Goal: Find specific page/section: Find specific page/section

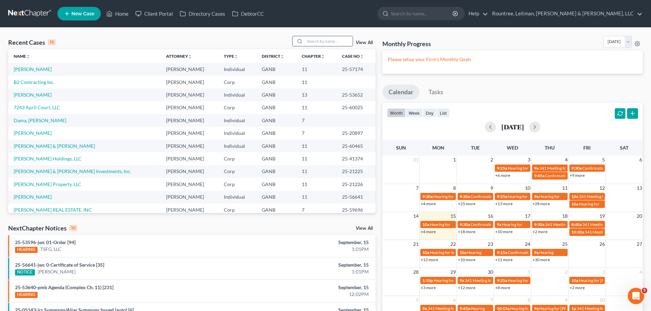
click at [324, 41] on input "search" at bounding box center [329, 41] width 48 height 10
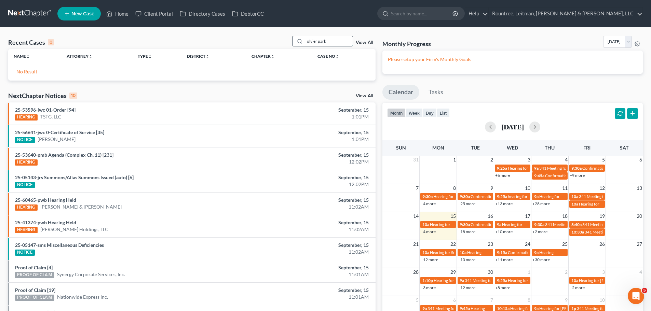
click at [312, 42] on input "olvier park" at bounding box center [329, 41] width 48 height 10
type input "oliver park"
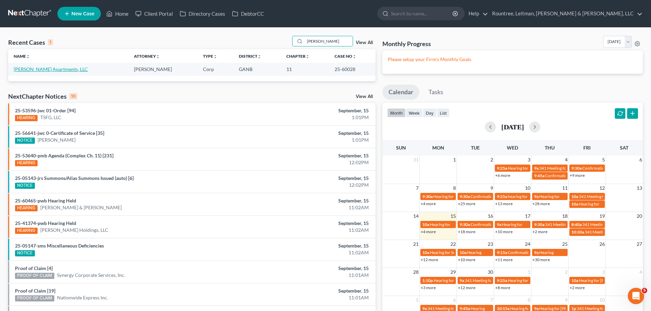
click at [47, 67] on link "Oliver Park Apartments, LLC" at bounding box center [51, 69] width 74 height 6
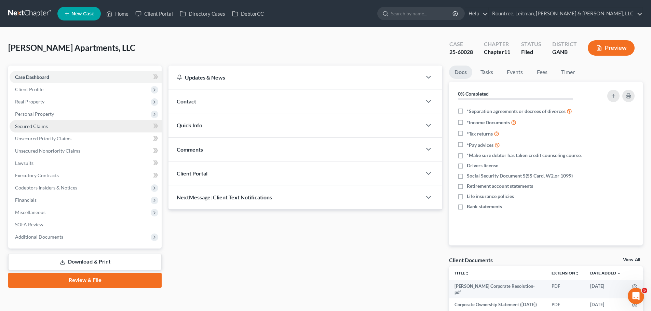
click at [34, 126] on span "Secured Claims" at bounding box center [31, 126] width 33 height 6
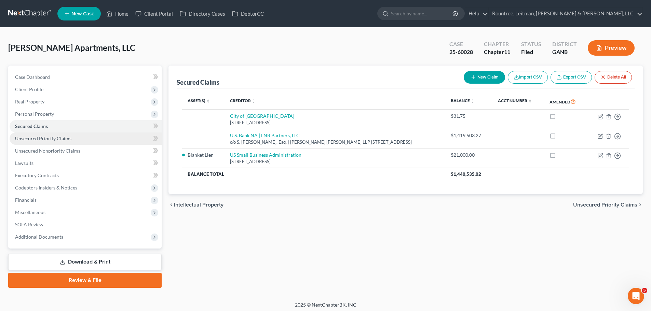
click at [48, 143] on link "Unsecured Priority Claims" at bounding box center [86, 139] width 152 height 12
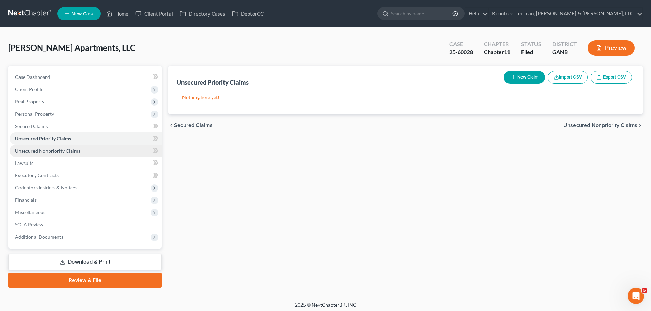
click at [48, 152] on span "Unsecured Nonpriority Claims" at bounding box center [47, 151] width 65 height 6
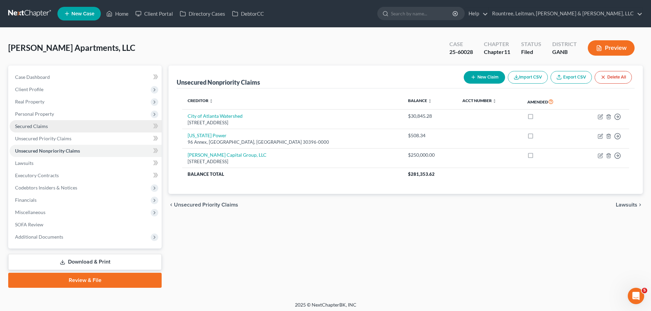
click at [20, 129] on link "Secured Claims" at bounding box center [86, 126] width 152 height 12
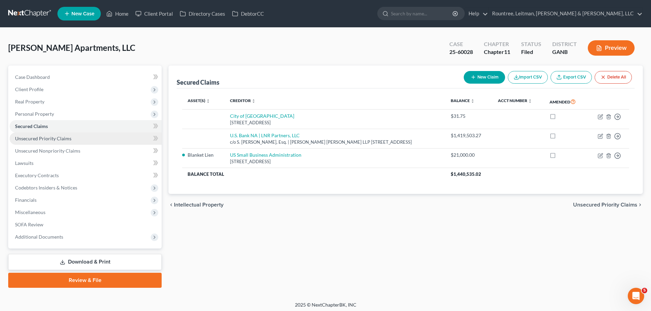
click at [80, 136] on link "Unsecured Priority Claims" at bounding box center [86, 139] width 152 height 12
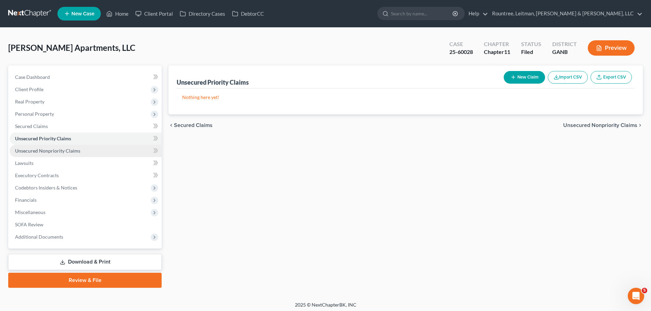
click at [88, 151] on link "Unsecured Nonpriority Claims" at bounding box center [86, 151] width 152 height 12
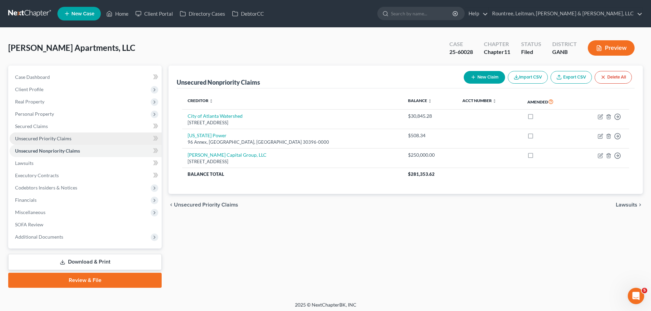
click at [45, 138] on span "Unsecured Priority Claims" at bounding box center [43, 139] width 56 height 6
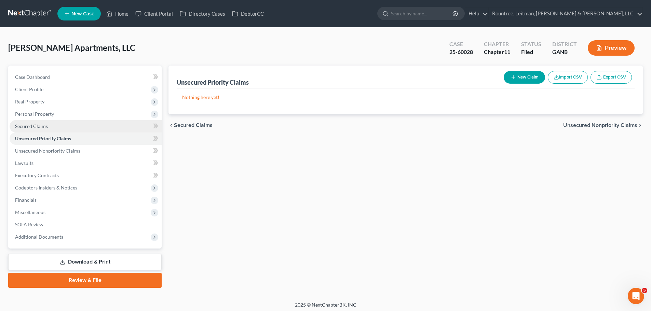
click at [43, 129] on span "Secured Claims" at bounding box center [31, 126] width 33 height 6
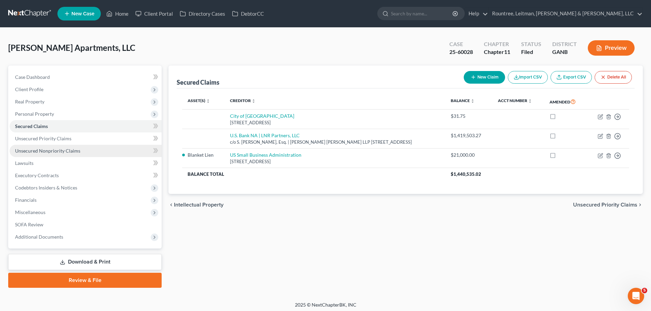
click at [46, 147] on link "Unsecured Nonpriority Claims" at bounding box center [86, 151] width 152 height 12
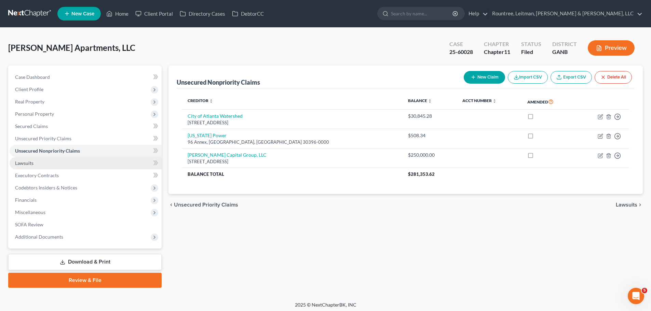
click at [47, 164] on link "Lawsuits" at bounding box center [86, 163] width 152 height 12
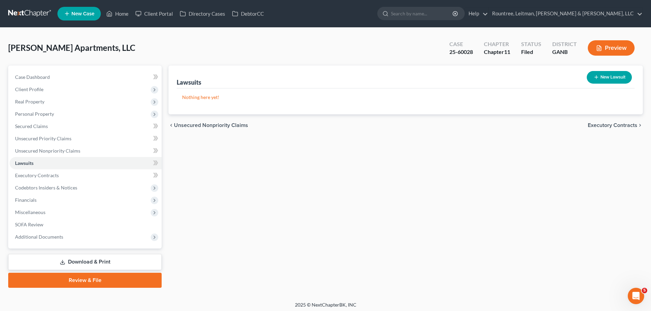
click at [196, 97] on p "Nothing here yet!" at bounding box center [405, 97] width 447 height 7
click at [299, 166] on div "Lawsuits New Lawsuit Nothing here yet! Court Name Date Filed Status Creditor Na…" at bounding box center [405, 177] width 481 height 222
click at [31, 222] on span "SOFA Review" at bounding box center [29, 225] width 28 height 6
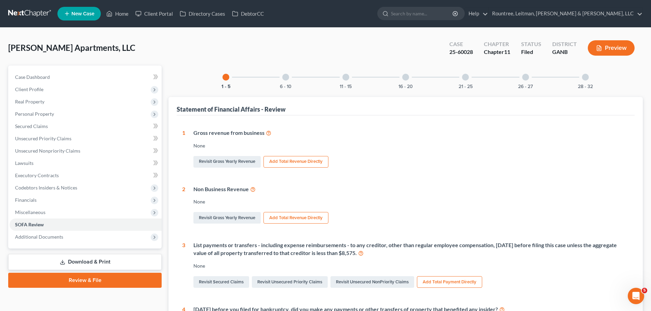
click at [586, 77] on div at bounding box center [585, 77] width 7 height 7
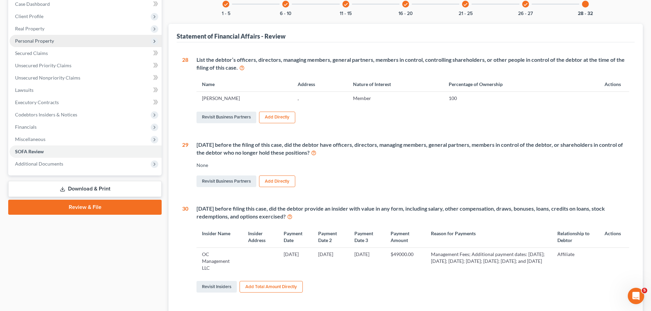
scroll to position [68, 0]
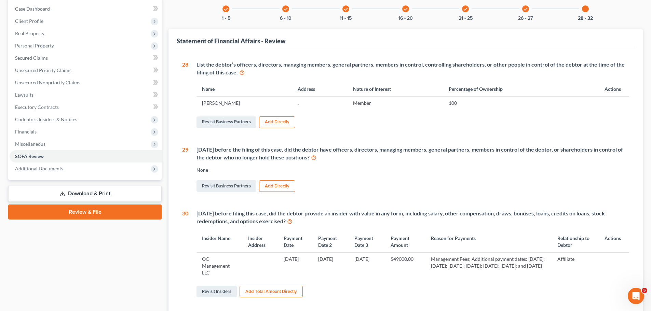
click at [228, 11] on icon "check" at bounding box center [225, 9] width 5 height 5
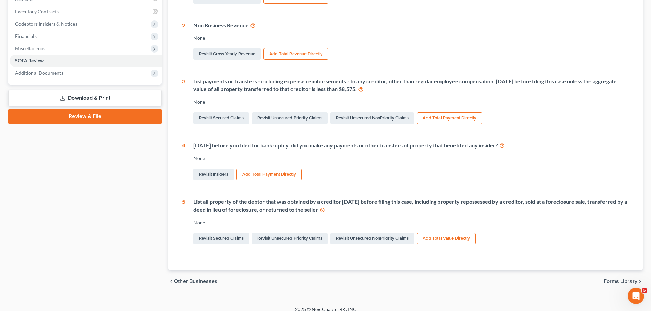
scroll to position [171, 0]
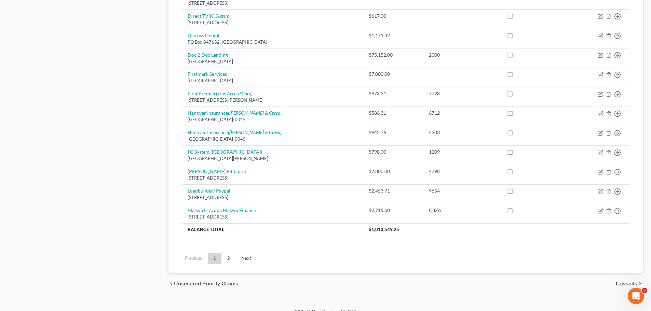
scroll to position [478, 0]
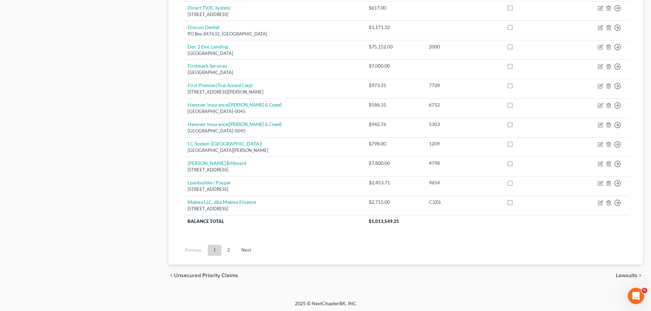
click at [230, 249] on link "2" at bounding box center [229, 250] width 14 height 11
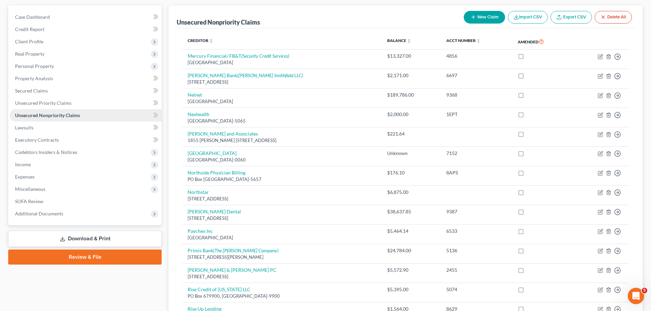
scroll to position [0, 0]
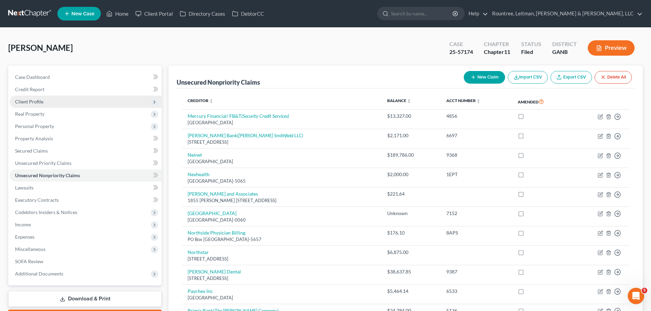
click at [34, 101] on span "Client Profile" at bounding box center [29, 102] width 28 height 6
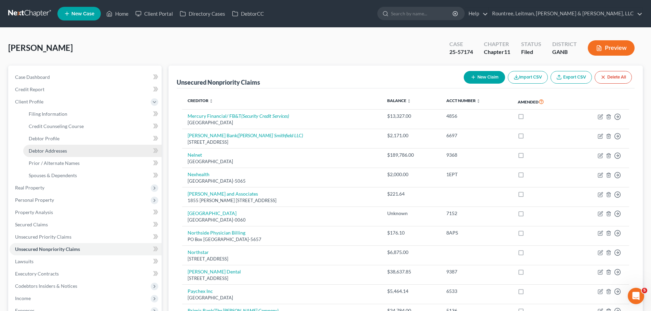
click at [45, 148] on span "Debtor Addresses" at bounding box center [48, 151] width 38 height 6
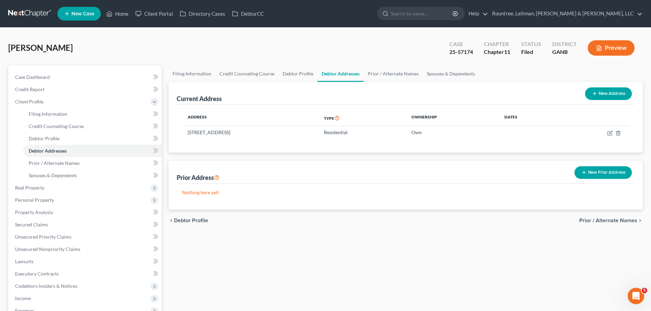
click at [33, 45] on span "[PERSON_NAME]" at bounding box center [40, 48] width 65 height 10
click at [142, 57] on div "[PERSON_NAME] Upgraded Case 25-57174 Chapter Chapter 11 Status Filed District G…" at bounding box center [325, 51] width 634 height 30
click at [31, 197] on span "Personal Property" at bounding box center [34, 200] width 39 height 6
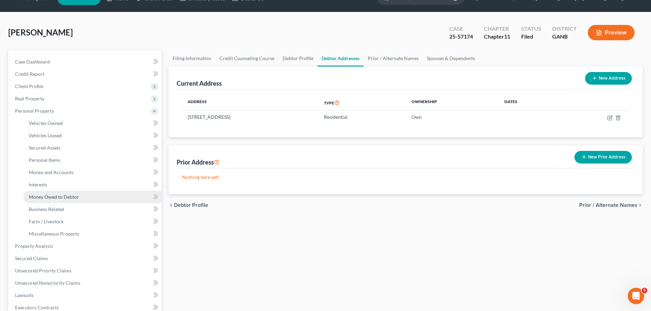
scroll to position [34, 0]
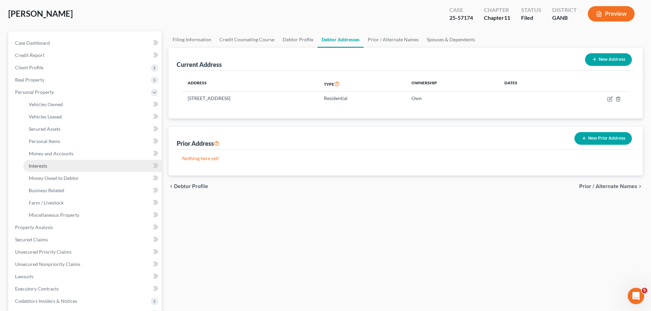
click at [42, 165] on span "Interests" at bounding box center [38, 166] width 18 height 6
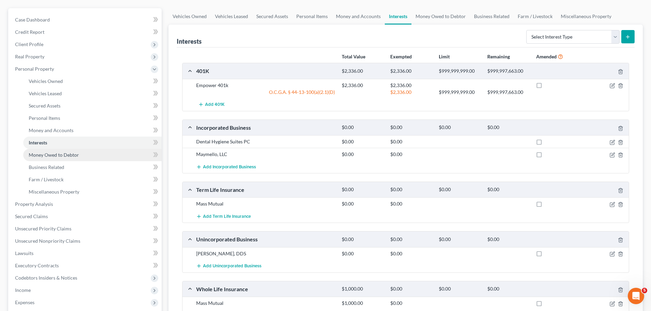
scroll to position [68, 0]
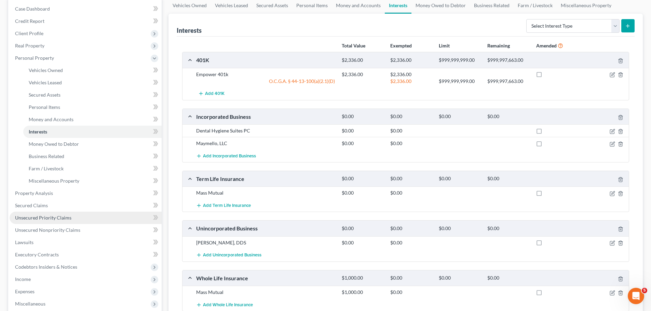
click at [40, 216] on span "Unsecured Priority Claims" at bounding box center [43, 218] width 56 height 6
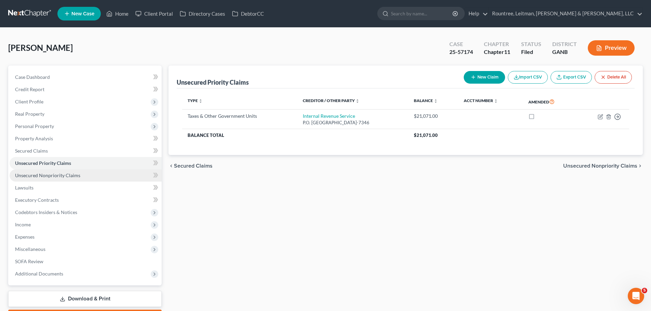
click at [77, 177] on span "Unsecured Nonpriority Claims" at bounding box center [47, 175] width 65 height 6
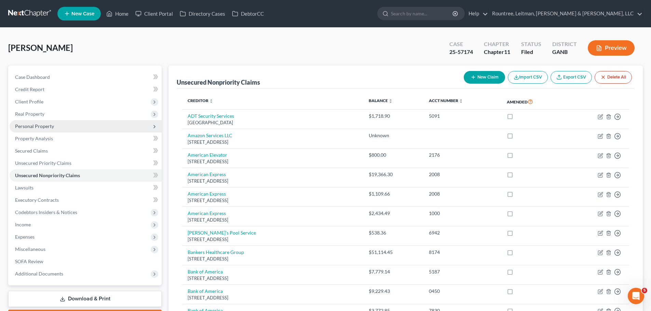
click at [47, 129] on span "Personal Property" at bounding box center [34, 126] width 39 height 6
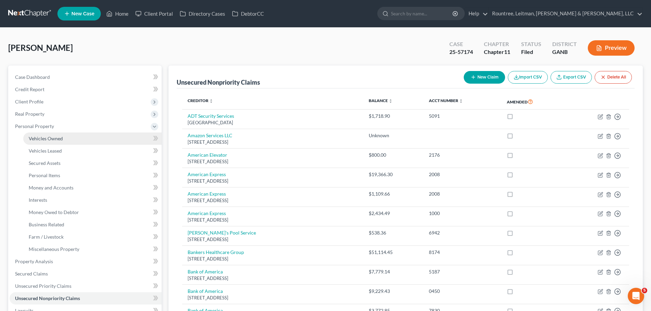
click at [75, 141] on link "Vehicles Owned" at bounding box center [92, 139] width 138 height 12
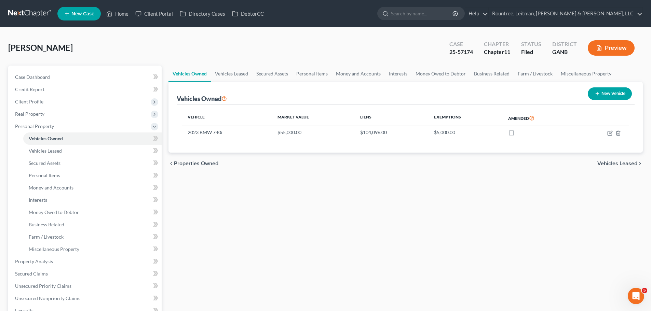
click at [109, 47] on div "Granger, Debbie Upgraded Case 25-57174 Chapter Chapter 11 Status Filed District…" at bounding box center [325, 51] width 634 height 30
click at [42, 18] on link at bounding box center [30, 14] width 44 height 12
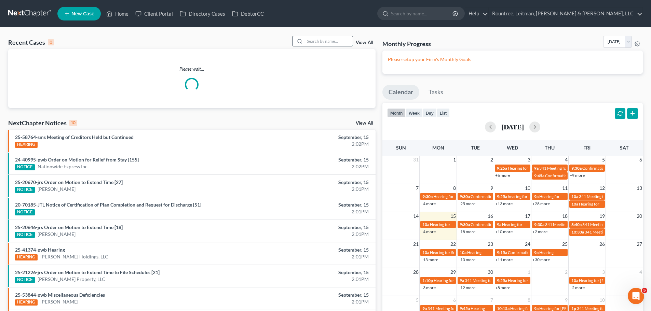
click at [324, 41] on input "search" at bounding box center [329, 41] width 48 height 10
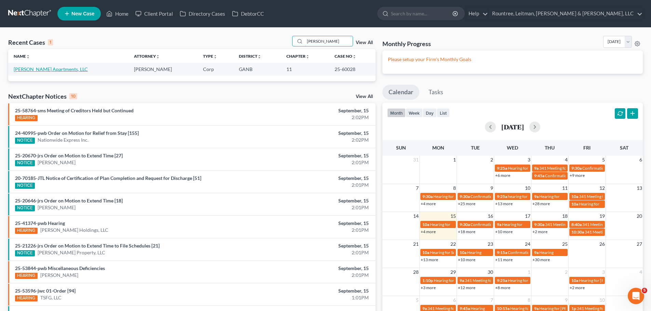
type input "oliver park"
click at [58, 69] on link "[PERSON_NAME] Apartments, LLC" at bounding box center [51, 69] width 74 height 6
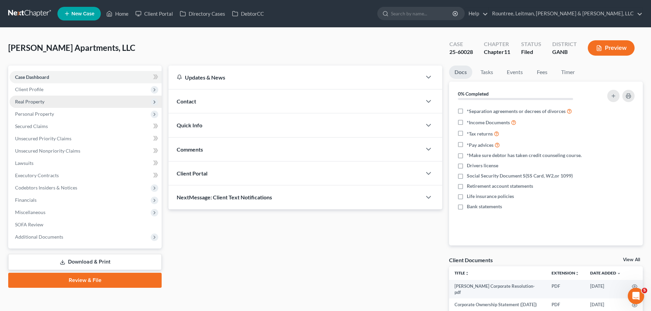
click at [49, 100] on span "Real Property" at bounding box center [86, 102] width 152 height 12
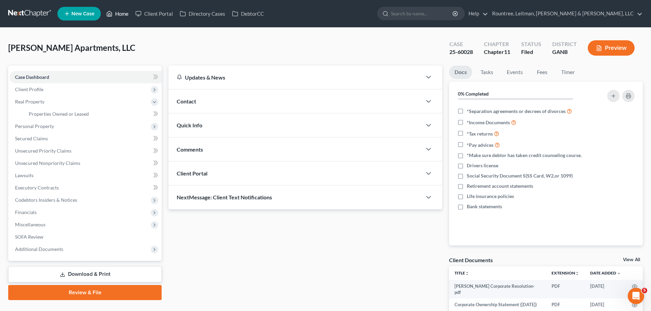
click at [119, 13] on link "Home" at bounding box center [117, 14] width 29 height 12
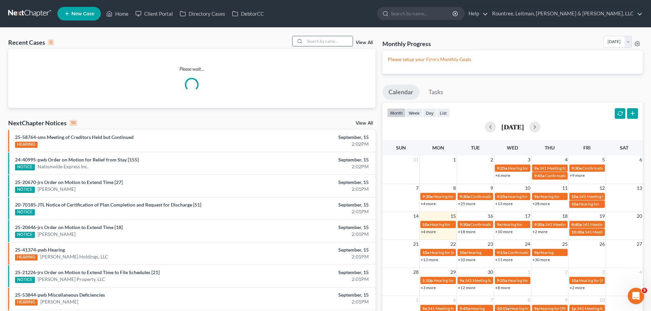
click at [326, 40] on input "search" at bounding box center [329, 41] width 48 height 10
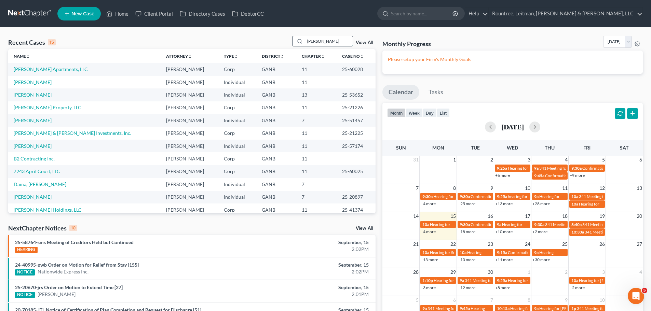
type input "granger"
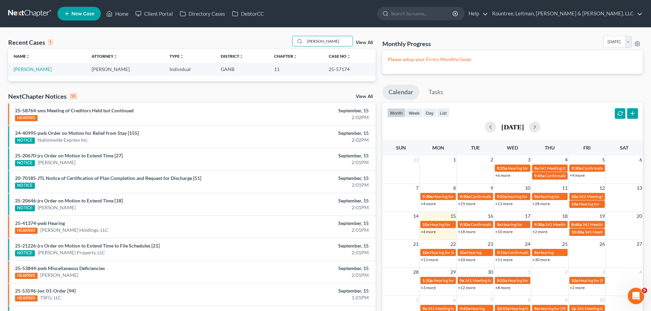
click at [28, 72] on td "[PERSON_NAME]" at bounding box center [47, 69] width 78 height 13
click at [34, 70] on link "[PERSON_NAME]" at bounding box center [33, 69] width 38 height 6
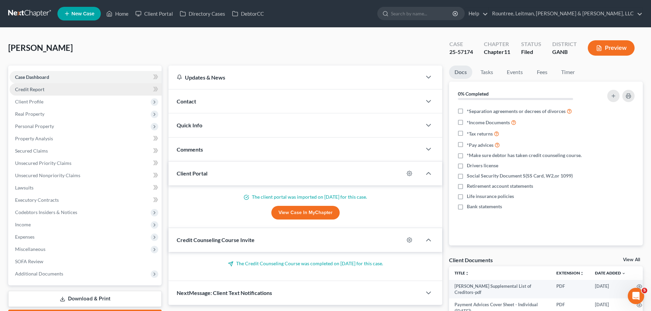
click at [46, 91] on link "Credit Report" at bounding box center [86, 89] width 152 height 12
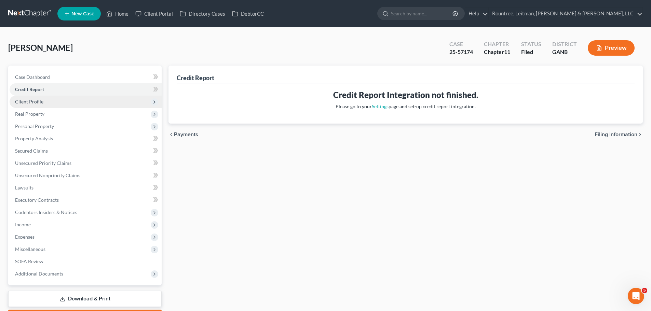
click at [47, 105] on span "Client Profile" at bounding box center [86, 102] width 152 height 12
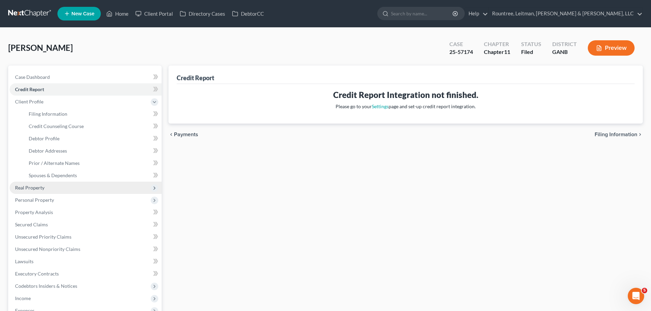
click at [37, 187] on span "Real Property" at bounding box center [29, 188] width 29 height 6
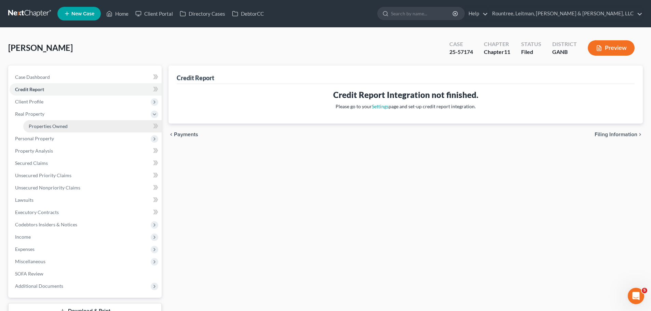
click at [35, 124] on span "Properties Owned" at bounding box center [48, 126] width 39 height 6
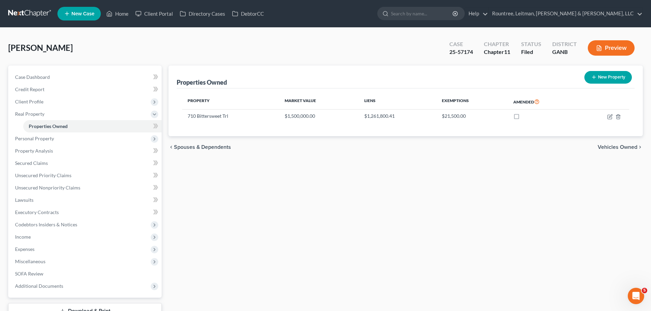
click at [283, 149] on div "chevron_left Spouses & Dependents Vehicles Owned chevron_right" at bounding box center [405, 147] width 474 height 22
drag, startPoint x: 227, startPoint y: 115, endPoint x: 185, endPoint y: 118, distance: 42.8
click at [185, 118] on td "710 Bittersweet Trl" at bounding box center [230, 116] width 97 height 13
copy td "710 Bittersweet Trl"
click at [308, 219] on div "Properties Owned New Property Property Market Value Liens Exemptions Amended 71…" at bounding box center [405, 202] width 481 height 272
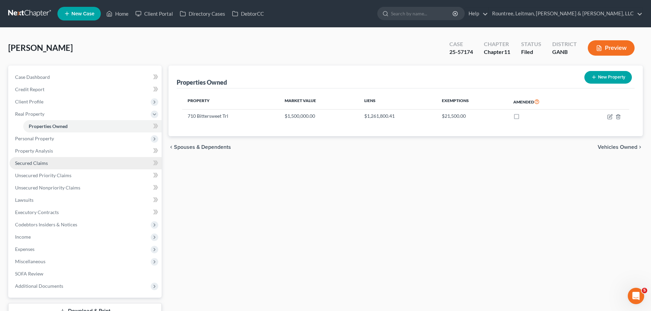
click at [25, 164] on span "Secured Claims" at bounding box center [31, 163] width 33 height 6
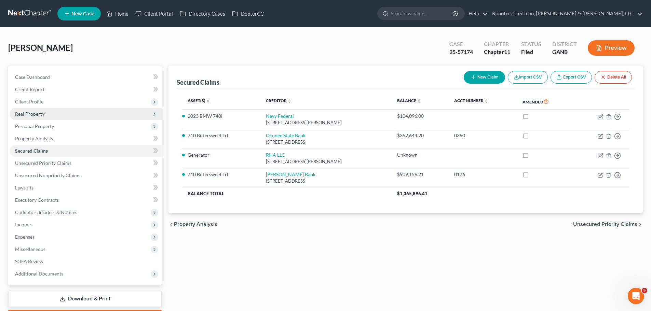
click at [50, 114] on span "Real Property" at bounding box center [86, 114] width 152 height 12
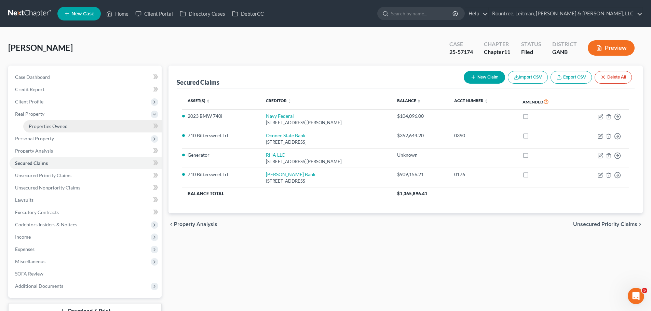
click at [47, 126] on span "Properties Owned" at bounding box center [48, 126] width 39 height 6
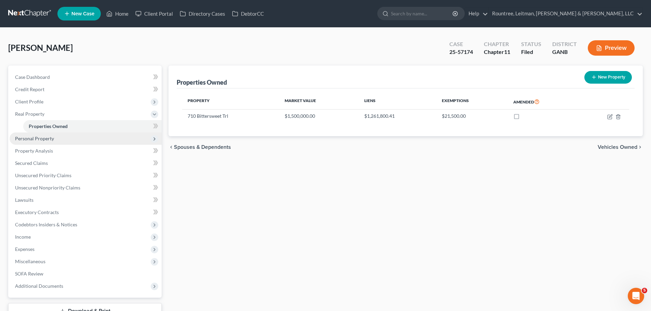
click at [37, 138] on span "Personal Property" at bounding box center [34, 139] width 39 height 6
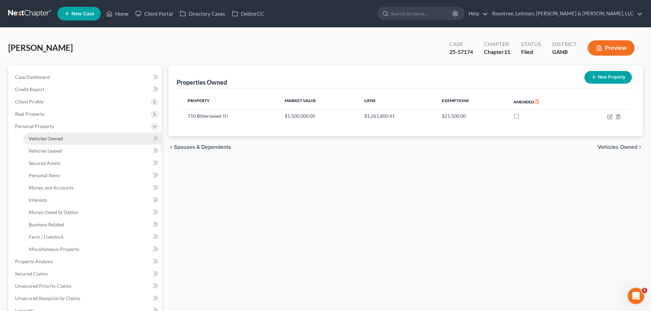
click at [45, 137] on span "Vehicles Owned" at bounding box center [46, 139] width 34 height 6
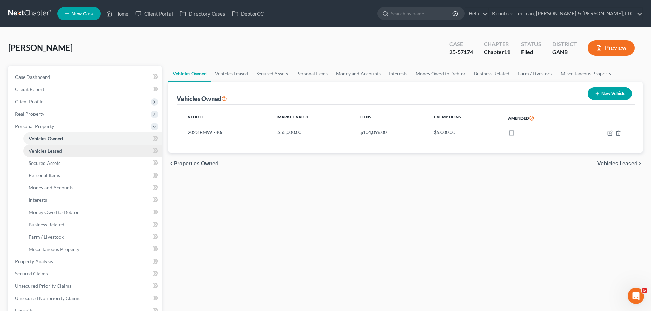
click at [63, 152] on link "Vehicles Leased" at bounding box center [92, 151] width 138 height 12
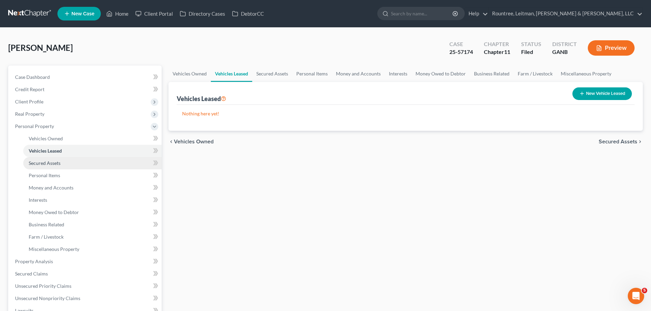
click at [73, 166] on link "Secured Assets" at bounding box center [92, 163] width 138 height 12
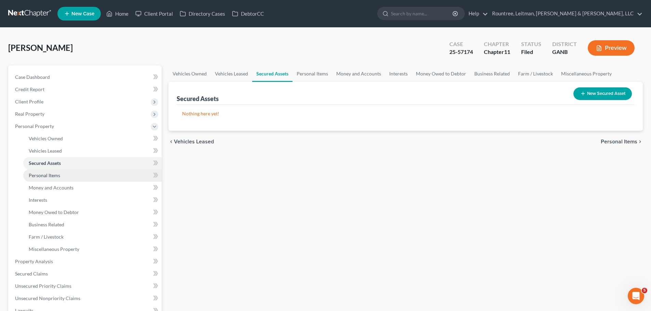
click at [63, 176] on link "Personal Items" at bounding box center [92, 175] width 138 height 12
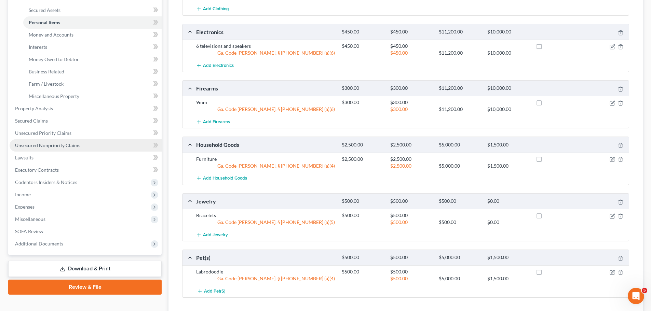
scroll to position [67, 0]
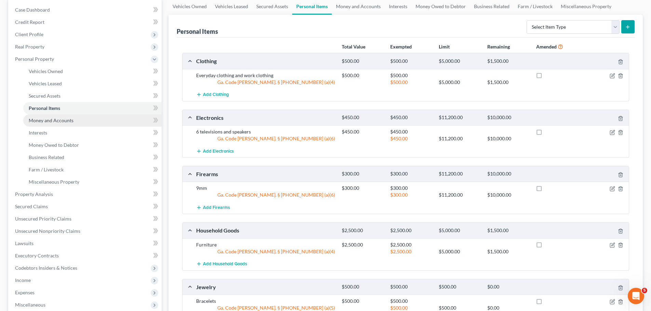
click at [40, 123] on span "Money and Accounts" at bounding box center [51, 120] width 45 height 6
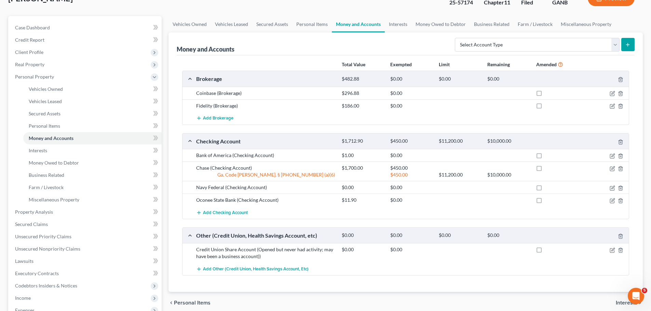
scroll to position [68, 0]
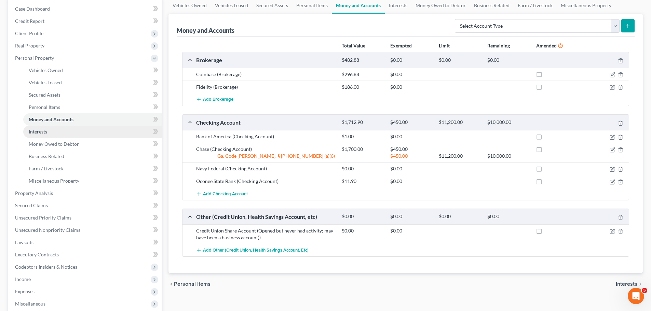
click at [69, 133] on link "Interests" at bounding box center [92, 132] width 138 height 12
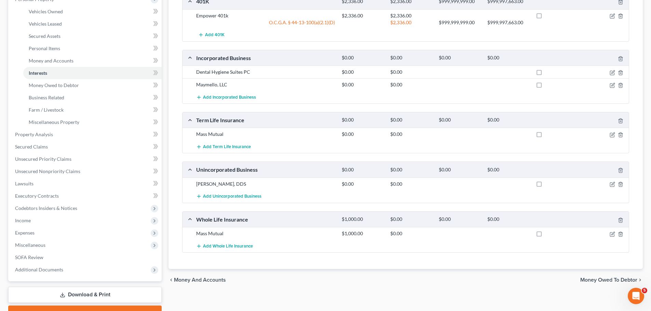
scroll to position [137, 0]
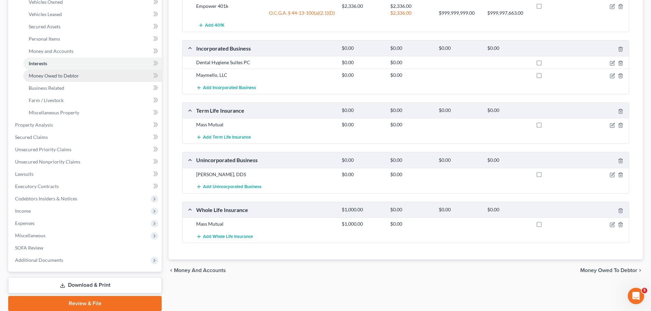
click at [58, 78] on span "Money Owed to Debtor" at bounding box center [54, 76] width 50 height 6
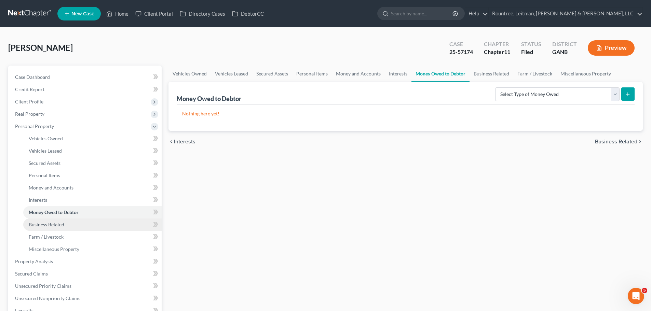
click at [51, 226] on span "Business Related" at bounding box center [47, 225] width 36 height 6
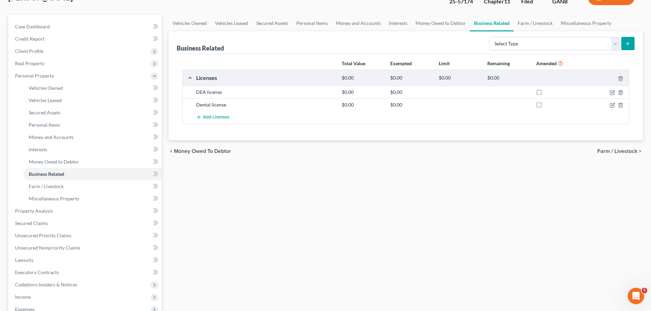
scroll to position [68, 0]
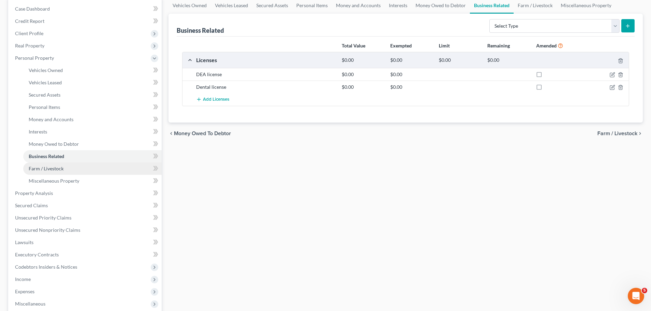
click at [44, 171] on span "Farm / Livestock" at bounding box center [46, 169] width 35 height 6
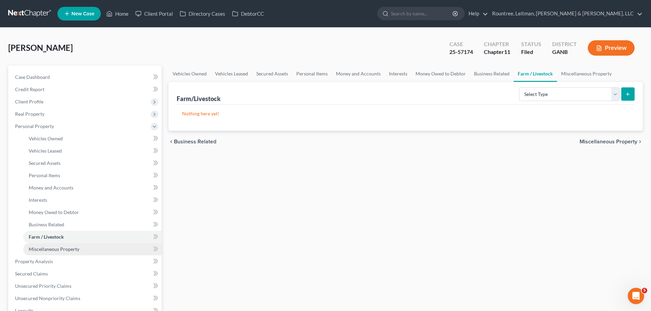
click at [81, 248] on link "Miscellaneous Property" at bounding box center [92, 249] width 138 height 12
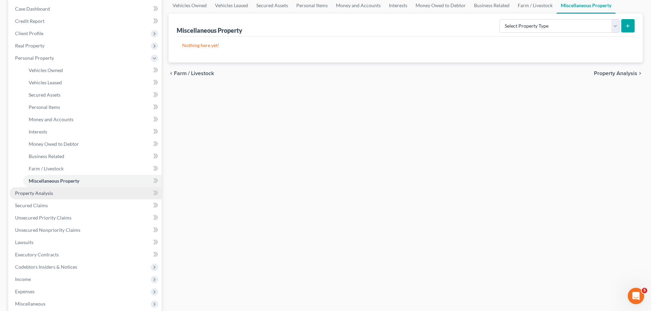
click at [34, 194] on span "Property Analysis" at bounding box center [34, 193] width 38 height 6
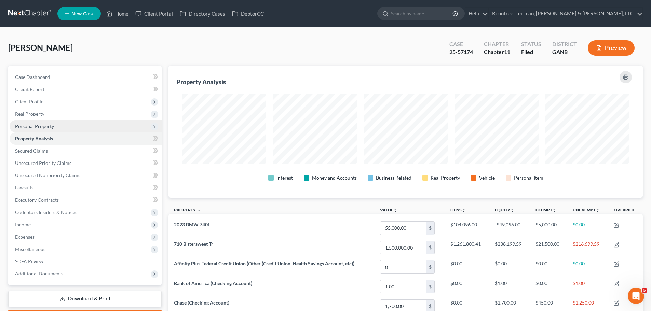
click at [38, 126] on span "Personal Property" at bounding box center [34, 126] width 39 height 6
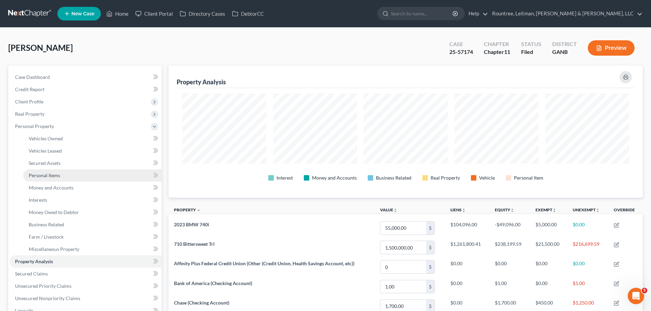
click at [39, 178] on span "Personal Items" at bounding box center [44, 175] width 31 height 6
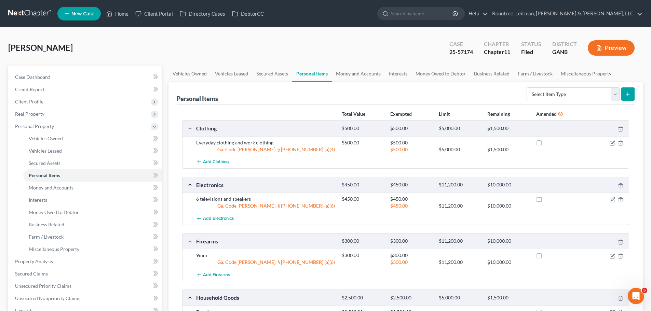
click at [45, 9] on link at bounding box center [30, 14] width 44 height 12
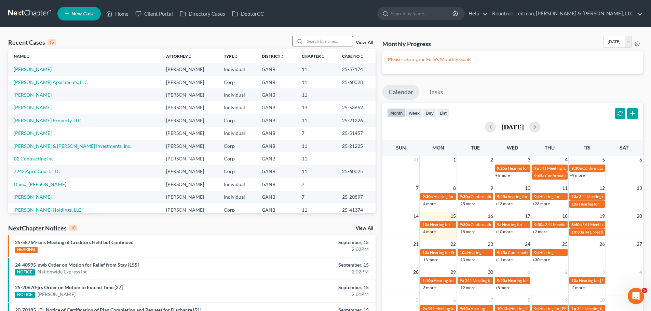
click at [325, 43] on input "search" at bounding box center [329, 41] width 48 height 10
type input "benio"
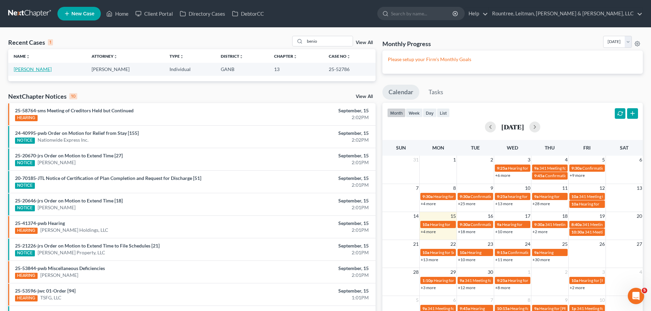
click at [31, 69] on link "[PERSON_NAME]" at bounding box center [33, 69] width 38 height 6
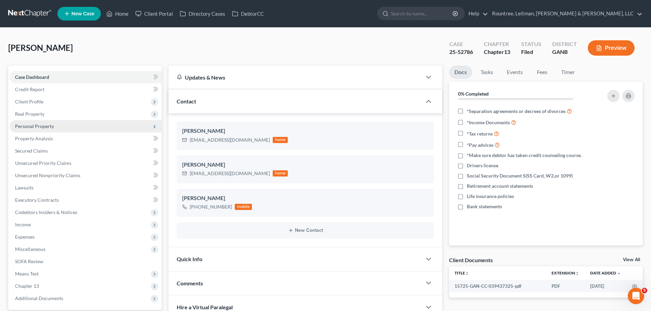
click at [49, 127] on span "Personal Property" at bounding box center [34, 126] width 39 height 6
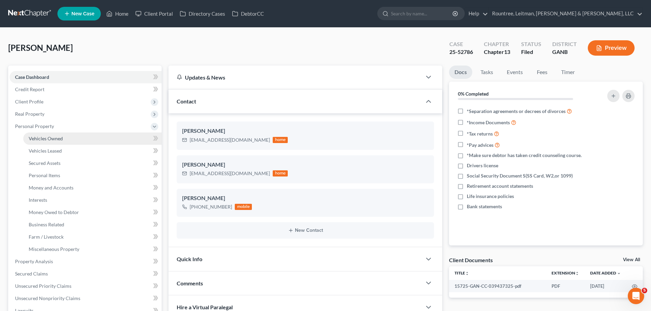
click at [45, 137] on span "Vehicles Owned" at bounding box center [46, 139] width 34 height 6
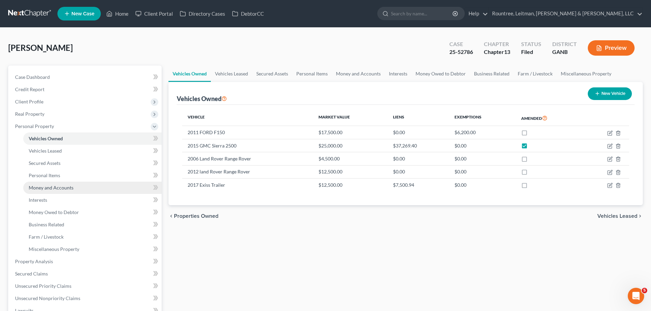
click at [36, 190] on span "Money and Accounts" at bounding box center [51, 188] width 45 height 6
